Goal: Task Accomplishment & Management: Use online tool/utility

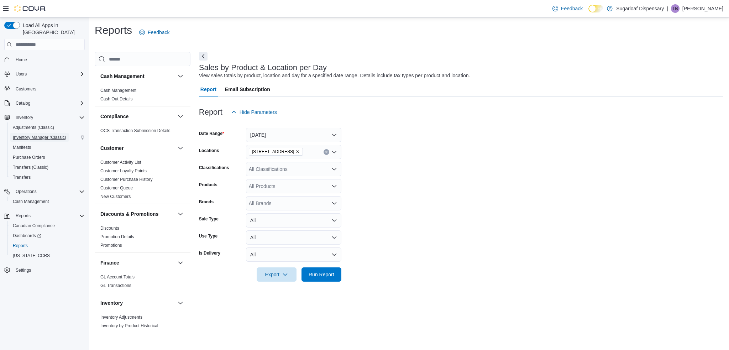
click at [32, 135] on span "Inventory Manager (Classic)" at bounding box center [39, 138] width 53 height 6
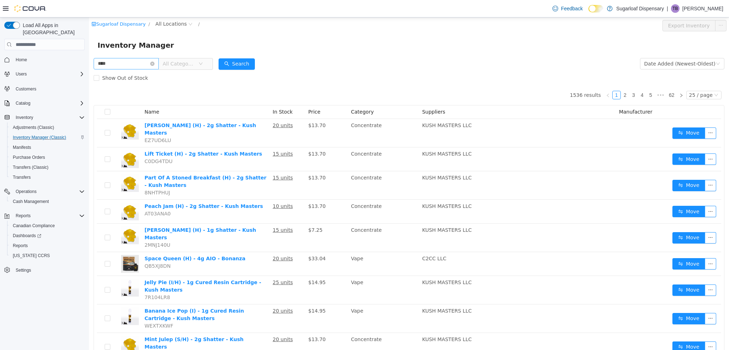
type input "****"
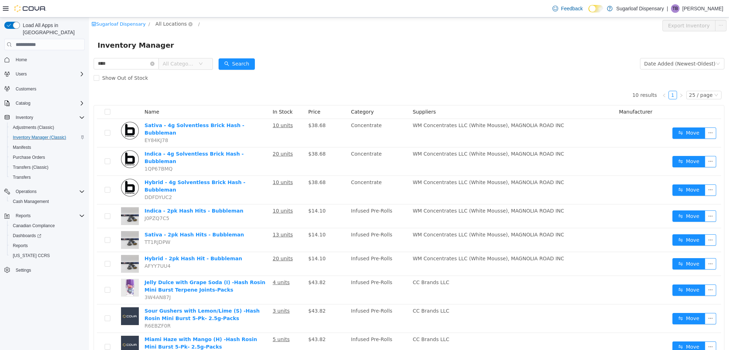
click at [171, 25] on span "All Locations" at bounding box center [171, 24] width 31 height 8
click at [188, 61] on span "[STREET_ADDRESS]" at bounding box center [190, 62] width 49 height 6
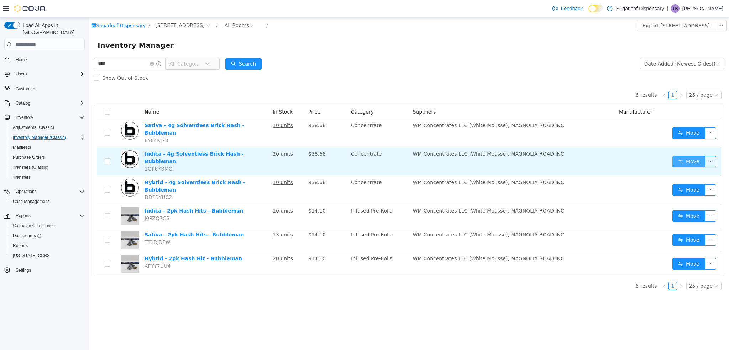
click at [679, 158] on button "Move" at bounding box center [688, 161] width 33 height 11
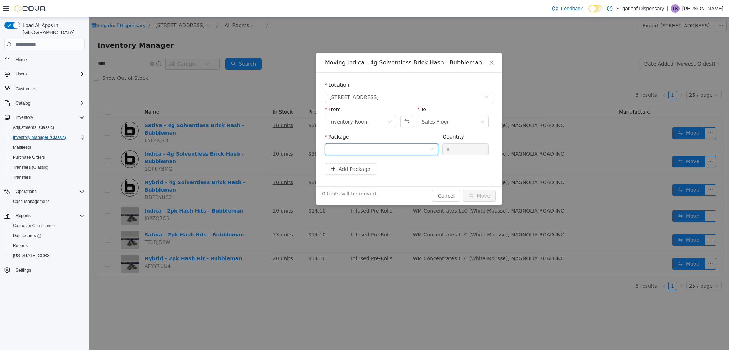
click at [403, 149] on div at bounding box center [379, 149] width 100 height 11
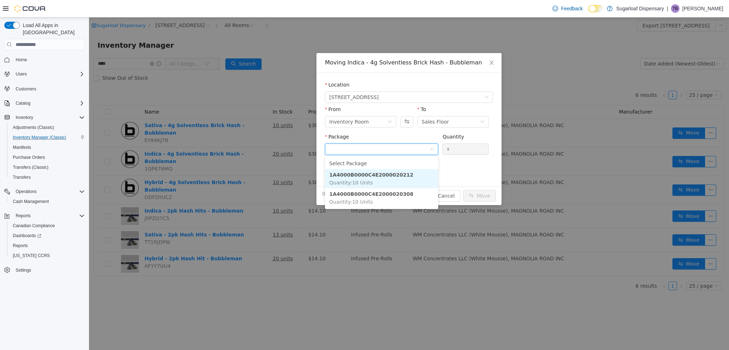
click at [389, 177] on strong "1A4000B0000C4E2000020212" at bounding box center [371, 175] width 84 height 6
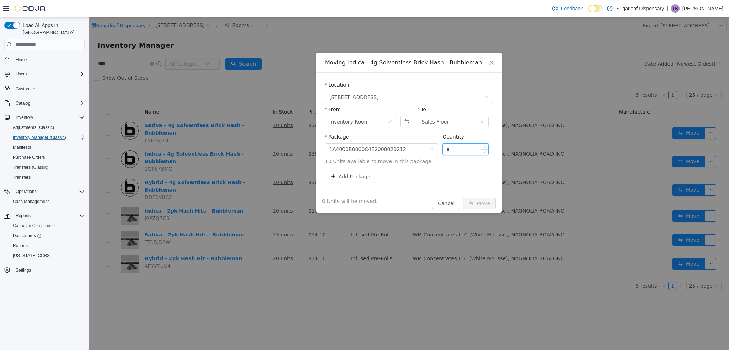
click at [467, 151] on input "*" at bounding box center [466, 149] width 46 height 11
type input "**"
click at [481, 203] on button "Move" at bounding box center [479, 203] width 33 height 11
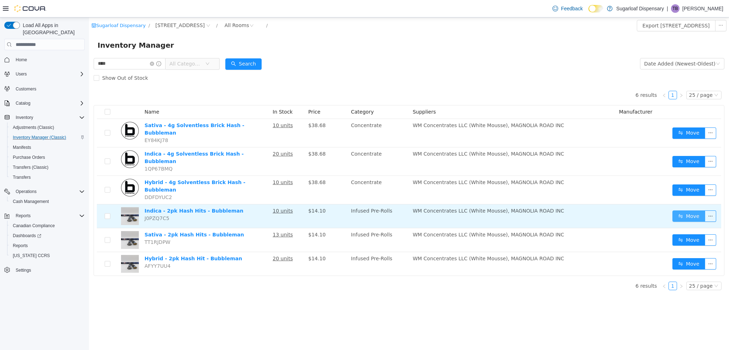
click at [687, 210] on button "Move" at bounding box center [688, 215] width 33 height 11
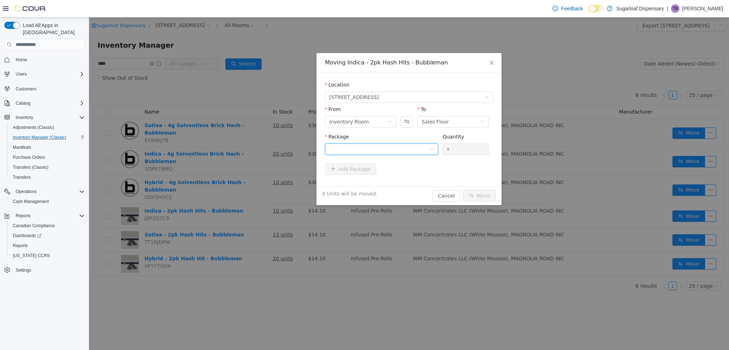
click at [403, 150] on div at bounding box center [379, 149] width 100 height 11
click at [395, 174] on strong "1A4000B0000C4E2000020214" at bounding box center [371, 175] width 84 height 6
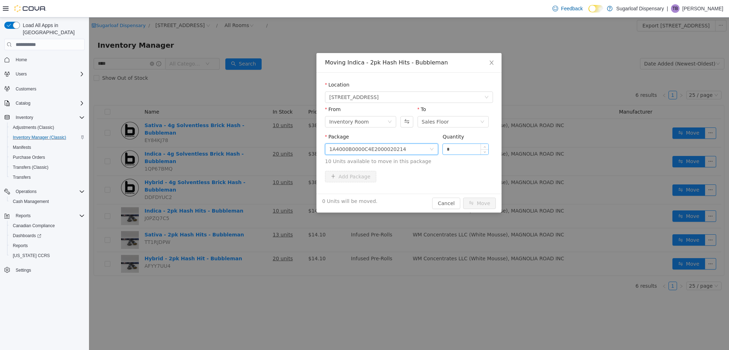
click at [456, 151] on input "*" at bounding box center [466, 149] width 46 height 11
type input "**"
click at [478, 204] on button "Move" at bounding box center [479, 203] width 33 height 11
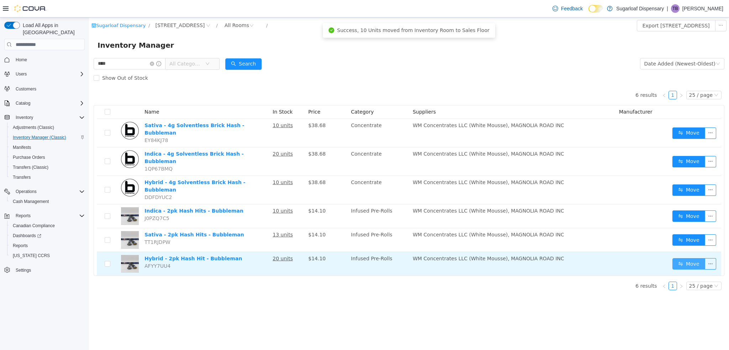
click at [690, 258] on button "Move" at bounding box center [688, 263] width 33 height 11
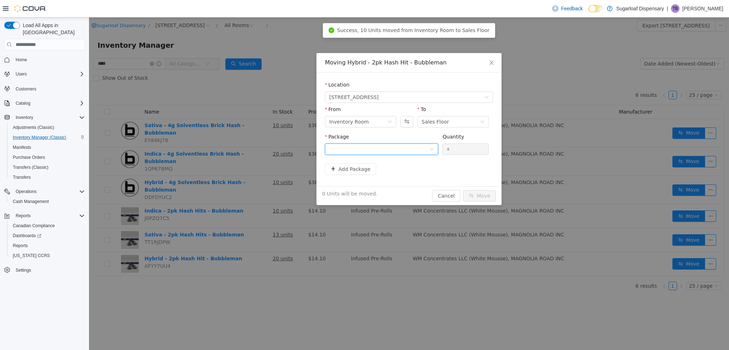
click at [418, 149] on div at bounding box center [379, 149] width 100 height 11
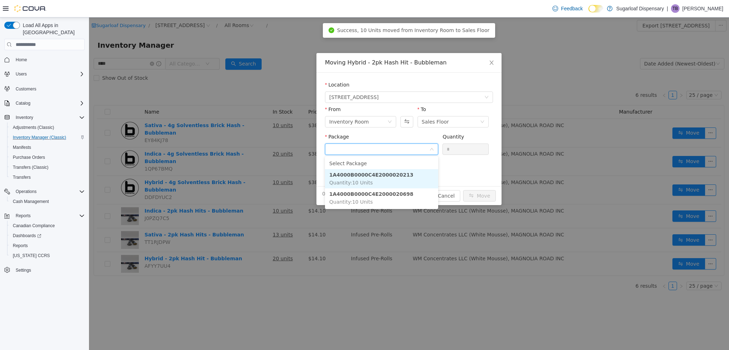
click at [388, 180] on li "1A4000B0000C4E2000020213 Quantity : 10 Units" at bounding box center [381, 178] width 113 height 19
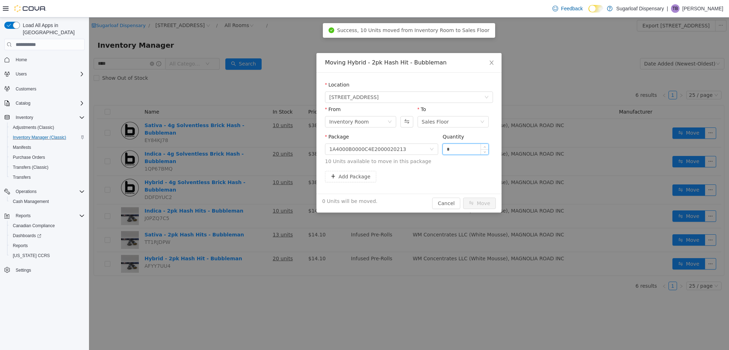
click at [458, 152] on input "*" at bounding box center [466, 149] width 46 height 11
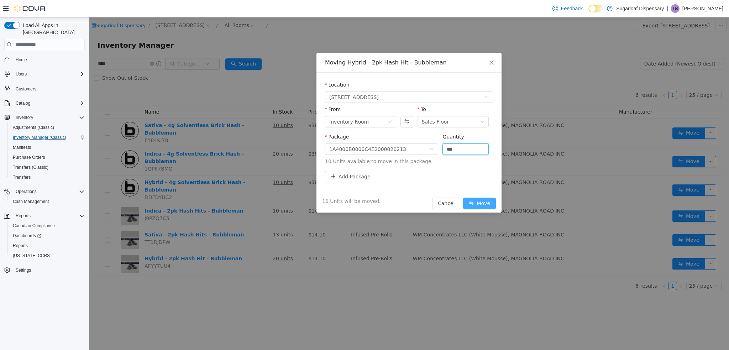
type input "**"
click at [474, 201] on button "Move" at bounding box center [479, 203] width 33 height 11
